Goal: Transaction & Acquisition: Obtain resource

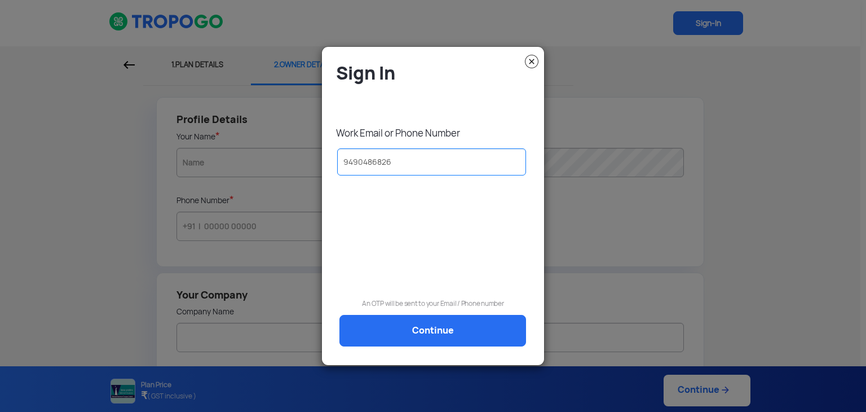
type input "9490486826"
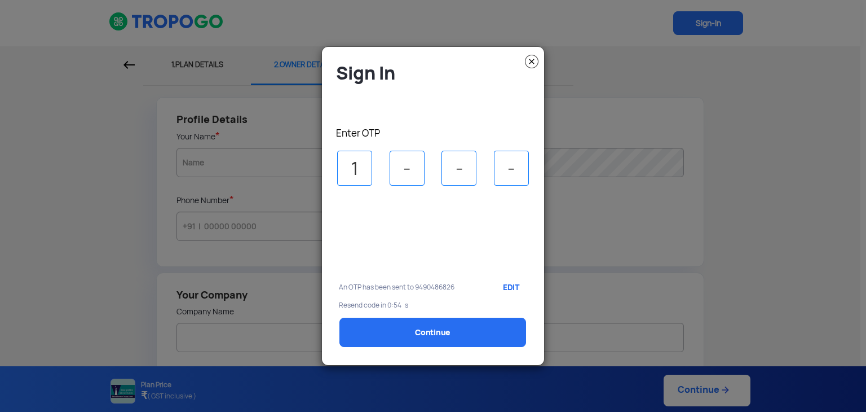
type input "1"
type input "8"
type input "4"
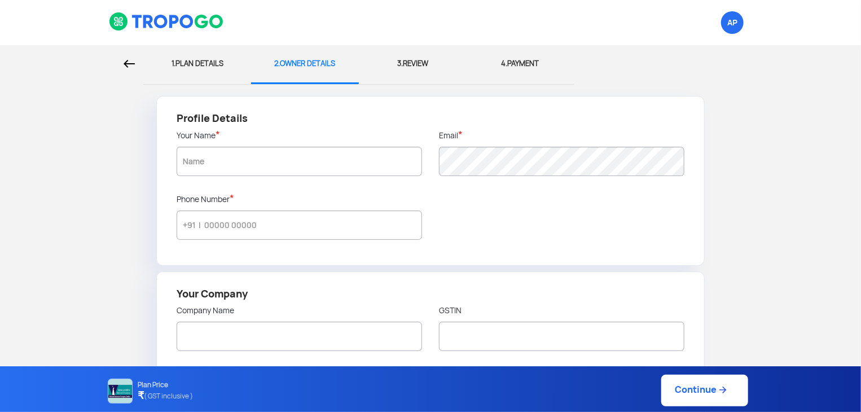
click at [133, 65] on img at bounding box center [129, 64] width 11 height 8
select select "1000000"
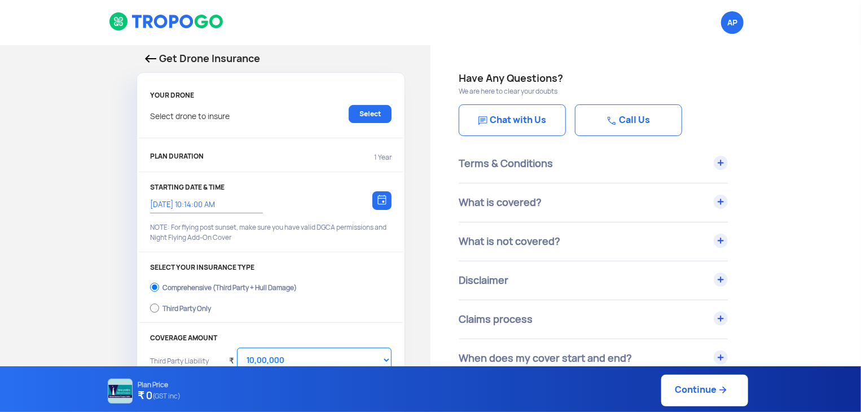
click at [153, 52] on p "Get Drone Insurance" at bounding box center [271, 59] width 252 height 16
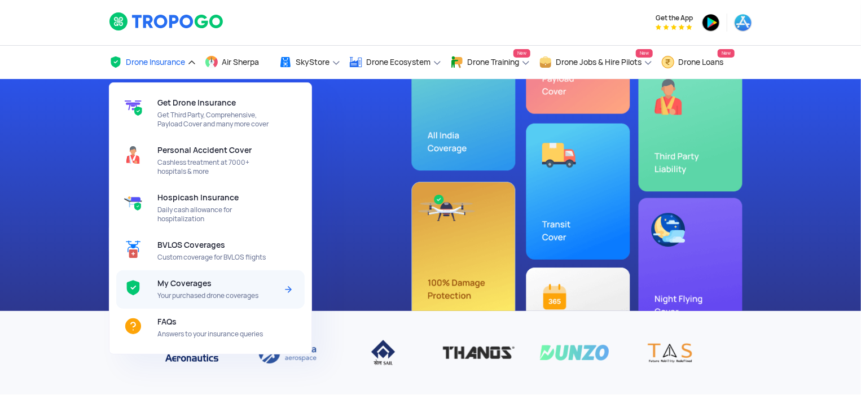
click at [185, 275] on div "My Coverages Your purchased drone coverages" at bounding box center [219, 289] width 124 height 38
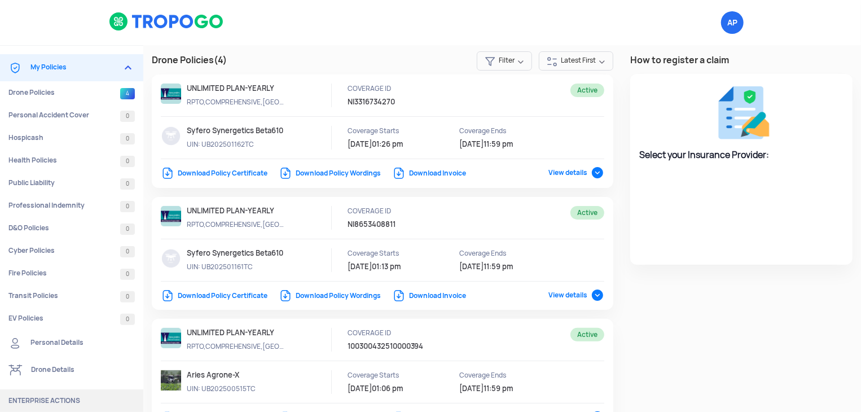
select select "National Insurance"
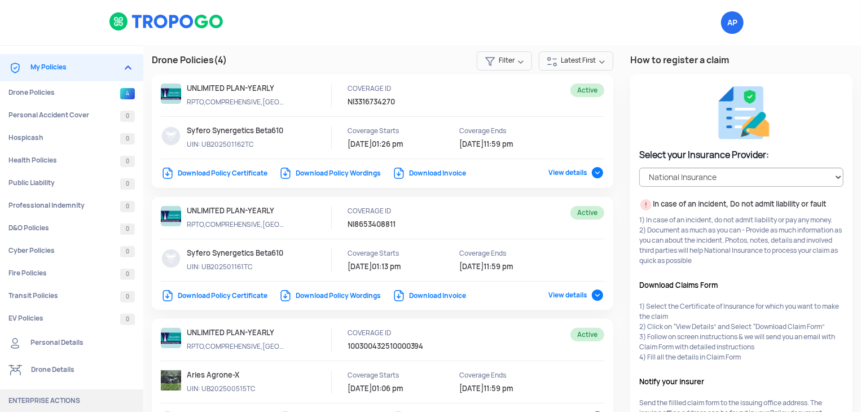
click at [235, 173] on link "Download Policy Certificate" at bounding box center [214, 173] width 107 height 9
click at [223, 292] on link "Download Policy Certificate" at bounding box center [214, 295] width 107 height 9
click at [344, 173] on link "Download Policy Wordings" at bounding box center [330, 173] width 102 height 9
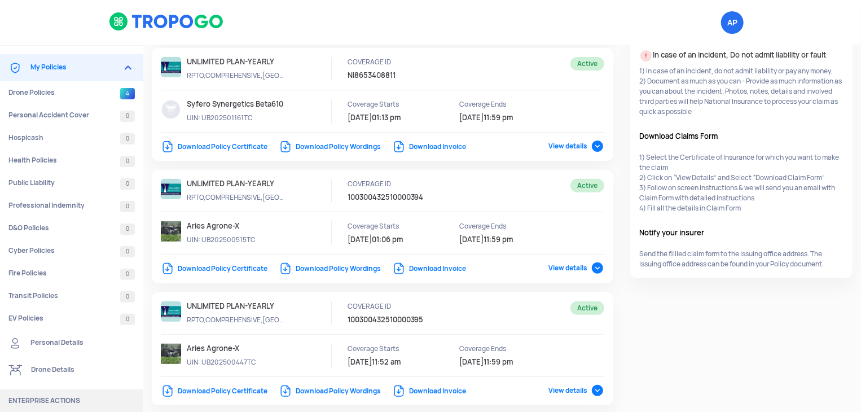
scroll to position [150, 0]
click at [222, 268] on link "Download Policy Certificate" at bounding box center [214, 267] width 107 height 9
